Goal: Transaction & Acquisition: Purchase product/service

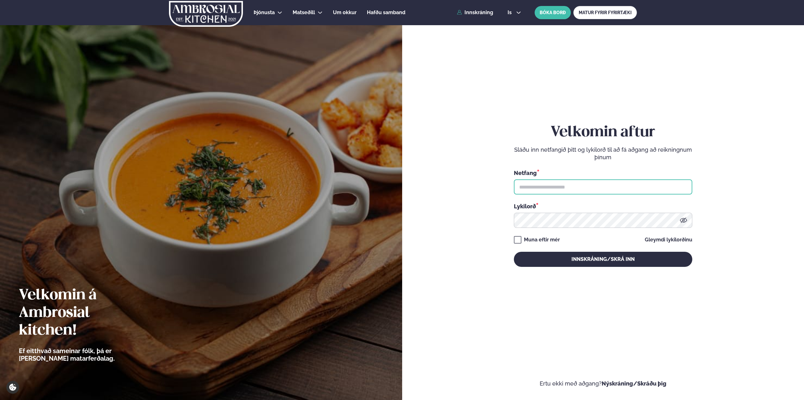
click at [549, 184] on input "text" at bounding box center [603, 186] width 178 height 15
type input "**********"
click at [514, 252] on button "Innskráning/Skrá inn" at bounding box center [603, 259] width 178 height 15
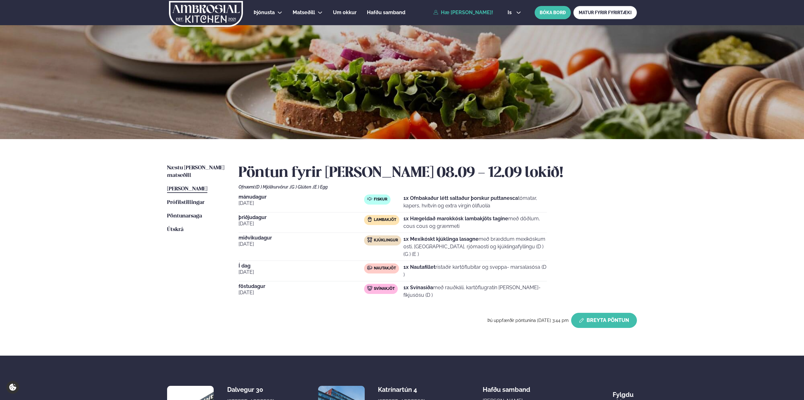
click at [623, 313] on button "Breyta Pöntun" at bounding box center [604, 320] width 66 height 15
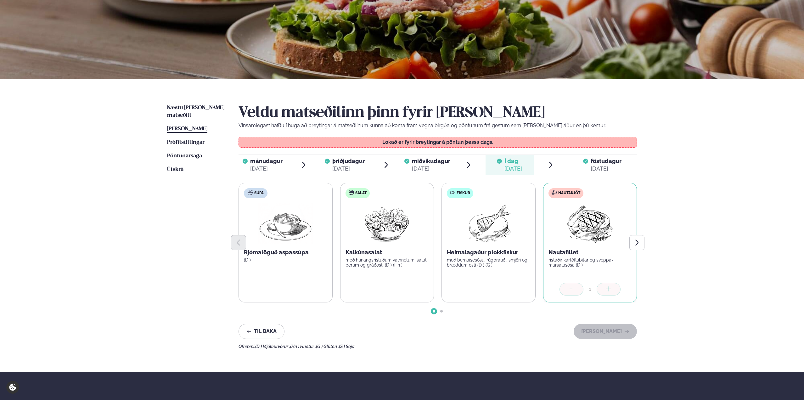
scroll to position [63, 0]
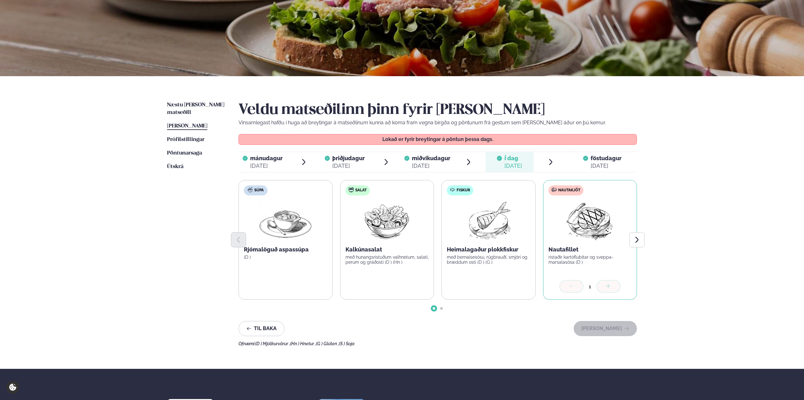
click at [602, 162] on div "föstudagur fös." at bounding box center [606, 159] width 31 height 8
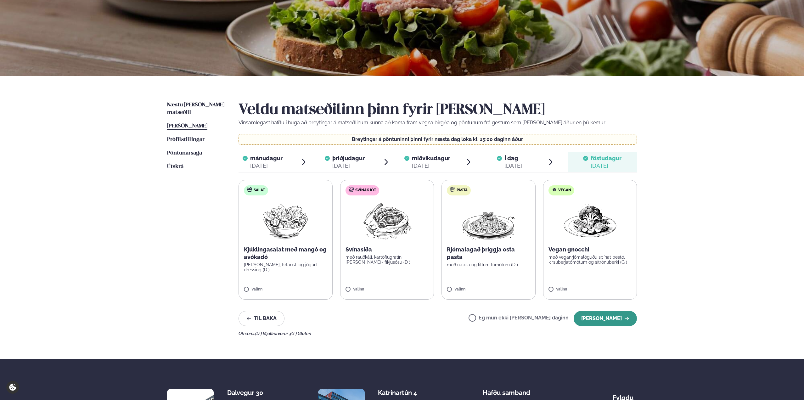
drag, startPoint x: 601, startPoint y: 321, endPoint x: 613, endPoint y: 325, distance: 12.2
click at [601, 321] on button "[PERSON_NAME]" at bounding box center [605, 318] width 63 height 15
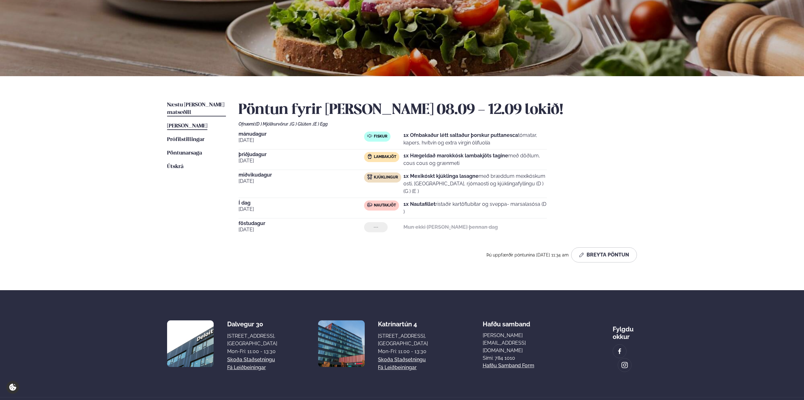
click at [198, 105] on span "Næstu [PERSON_NAME] matseðill" at bounding box center [195, 108] width 57 height 13
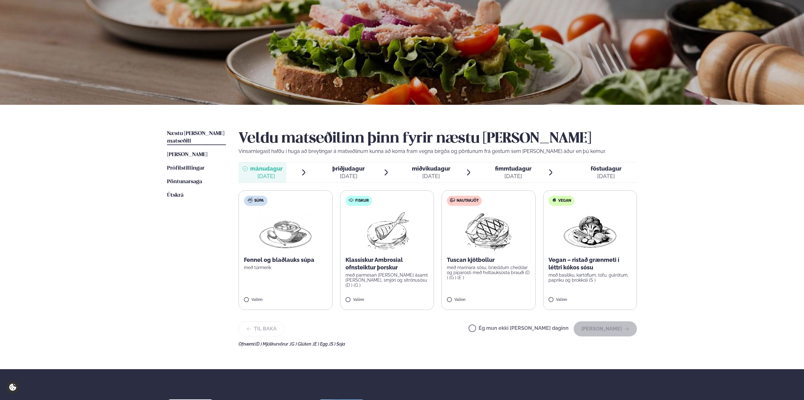
scroll to position [94, 0]
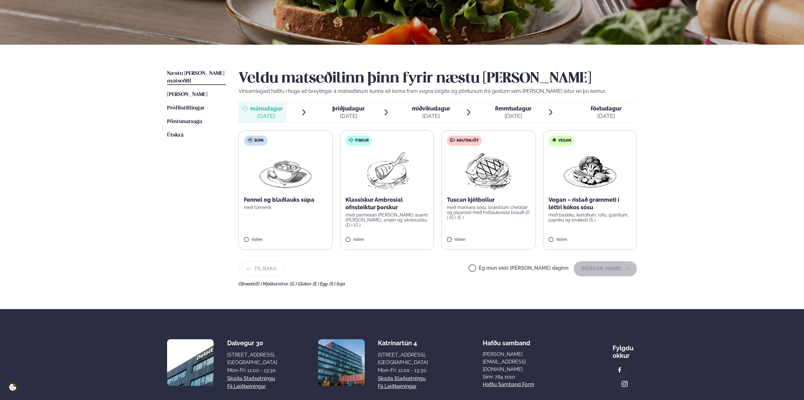
click at [376, 193] on label "Fiskur Klassískur Ambrosial ofnsteiktur þorskur með parmesan [PERSON_NAME] ásam…" at bounding box center [387, 190] width 94 height 120
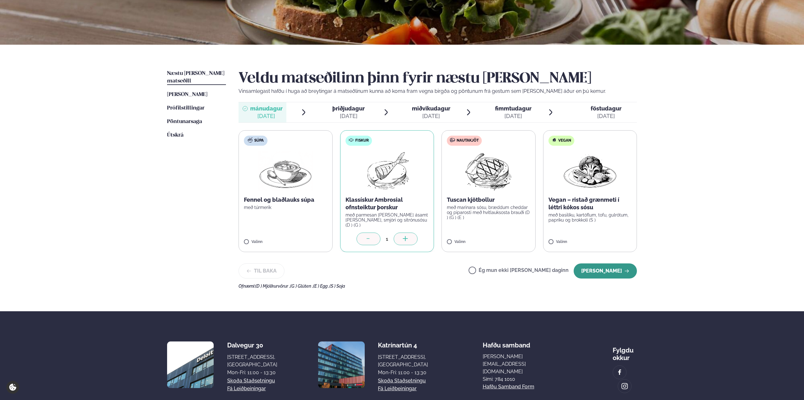
click at [602, 270] on button "[PERSON_NAME]" at bounding box center [605, 270] width 63 height 15
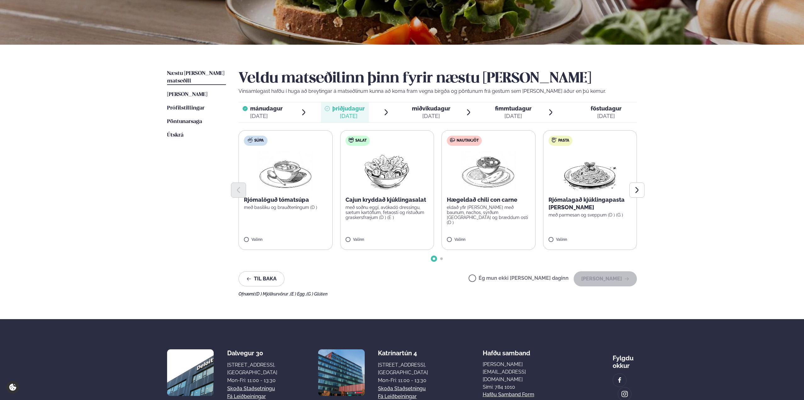
click at [485, 179] on img at bounding box center [488, 171] width 55 height 40
click at [615, 279] on button "[PERSON_NAME]" at bounding box center [605, 278] width 63 height 15
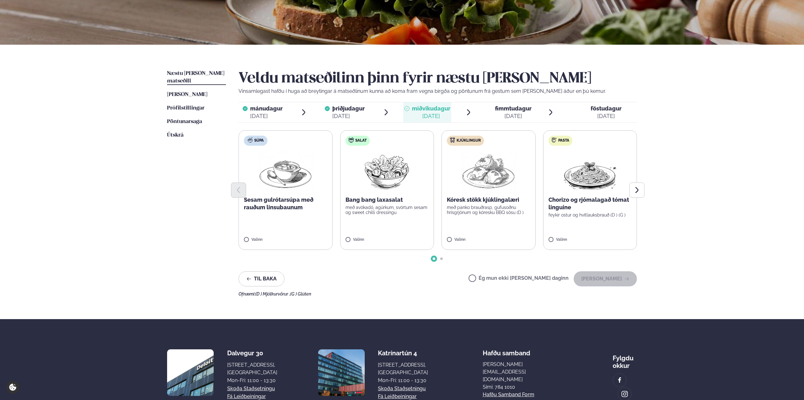
click at [494, 177] on img at bounding box center [488, 171] width 55 height 40
click at [449, 237] on label "Kjúklingur Kóresk stökk kjúklingalæri með panko brauðrasp, gufusoðnu hrísgrjónu…" at bounding box center [489, 190] width 94 height 120
click at [609, 278] on button "[PERSON_NAME]" at bounding box center [605, 278] width 63 height 15
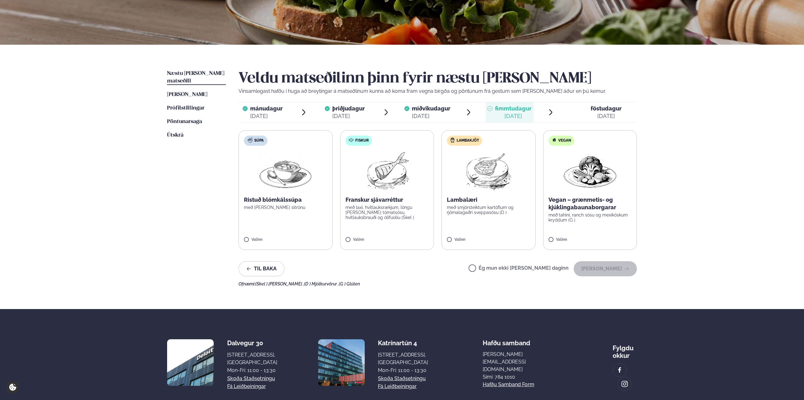
click at [370, 212] on p "með laxi, hvítlauksrækjum, löngu [PERSON_NAME] tómatsósu, hvítlauksbrauði og ól…" at bounding box center [387, 212] width 83 height 15
click at [615, 267] on button "[PERSON_NAME]" at bounding box center [605, 268] width 63 height 15
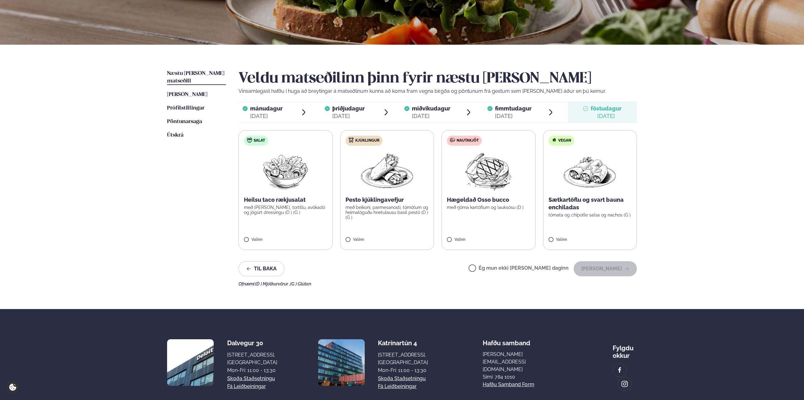
click at [479, 183] on img at bounding box center [489, 171] width 56 height 40
click at [607, 270] on button "[PERSON_NAME]" at bounding box center [605, 268] width 63 height 15
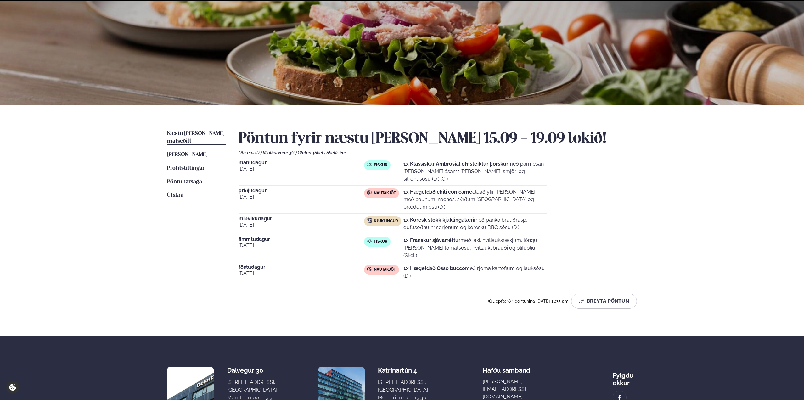
scroll to position [76, 0]
